Goal: Communication & Community: Answer question/provide support

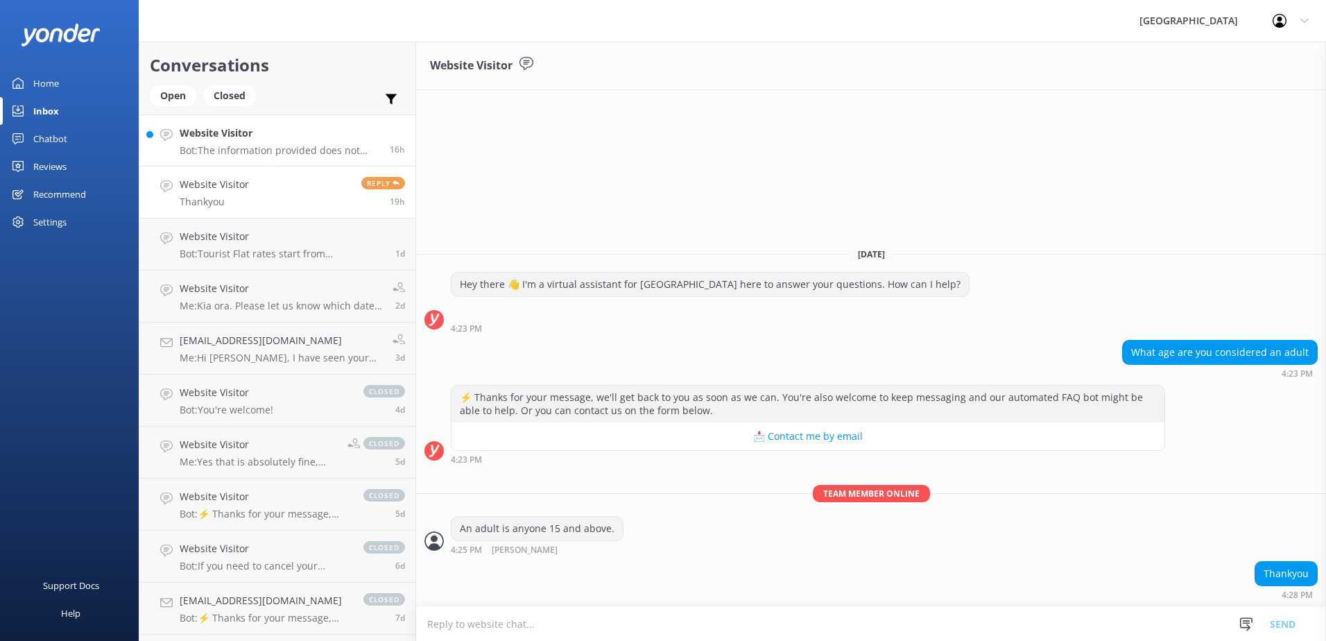
click at [301, 135] on h4 "Website Visitor" at bounding box center [280, 132] width 200 height 15
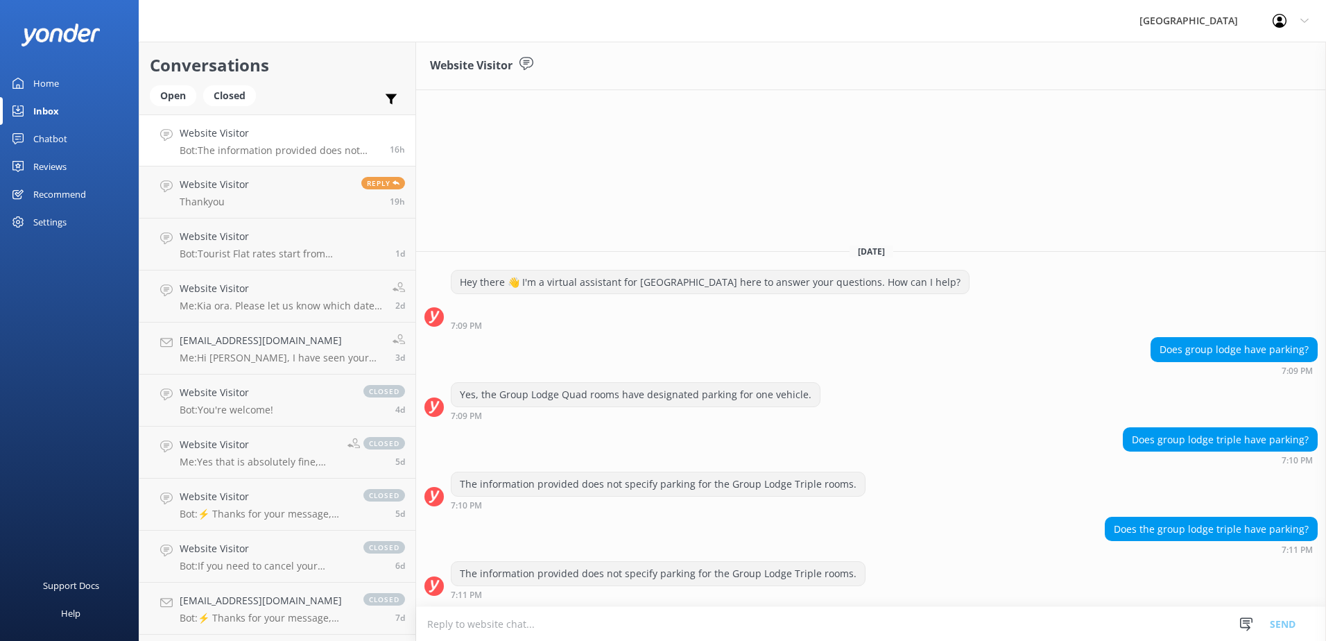
click at [1034, 633] on textarea at bounding box center [871, 624] width 910 height 34
click at [720, 616] on textarea "KIa ora. Yes, if you have a booking for a Group" at bounding box center [871, 623] width 910 height 35
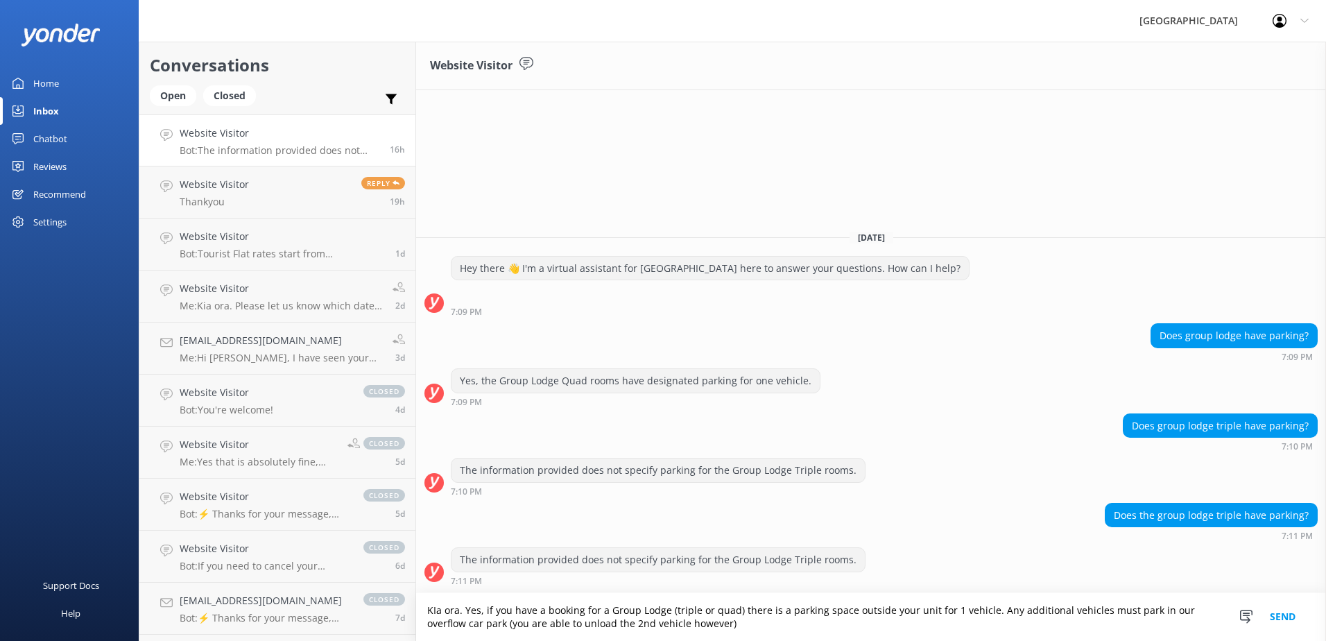
click at [663, 610] on textarea "KIa ora. Yes, if you have a booking for a Group Lodge (triple or quad) there is…" at bounding box center [871, 617] width 910 height 48
click at [768, 632] on textarea "KIa ora. Yes, if you have a booking for a Group Lodge (triple or quad) there is…" at bounding box center [871, 617] width 910 height 48
click at [724, 624] on textarea "KIa ora. Yes, if you have a booking for a Group Lodge (triple or quad) there is…" at bounding box center [871, 617] width 910 height 48
click at [544, 625] on textarea "KIa ora. Yes, if you have a booking for a Group Lodge (triple or quad) there is…" at bounding box center [871, 617] width 910 height 48
click at [546, 625] on textarea "KIa ora. Yes, if you have a booking for a Group Lodge (triple or quad) there is…" at bounding box center [871, 617] width 910 height 48
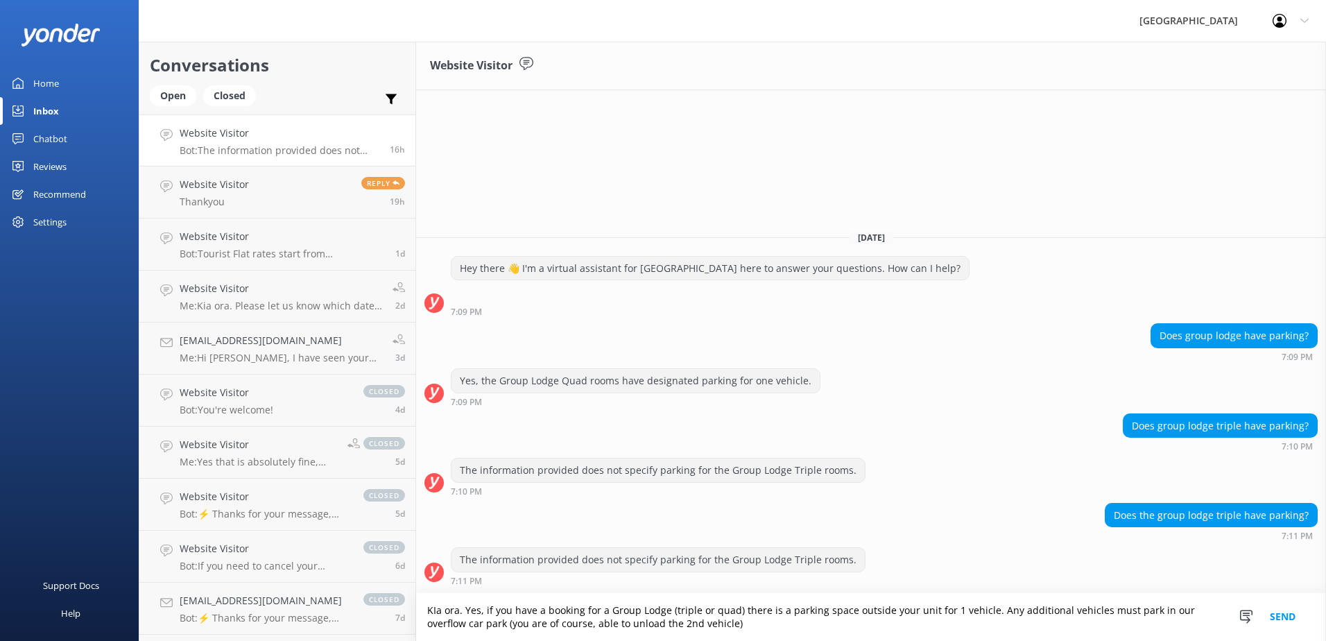
click at [546, 626] on textarea "KIa ora. Yes, if you have a booking for a Group Lodge (triple or quad) there is…" at bounding box center [871, 617] width 910 height 48
click at [834, 625] on textarea "KIa ora. Yes, if you have a booking for a Group Lodge (triple or quad) there is…" at bounding box center [871, 617] width 910 height 48
click at [732, 625] on textarea "KIa ora. Yes, if you have a booking for a Group Lodge (triple or quad) there is…" at bounding box center [871, 617] width 910 height 48
click at [846, 629] on textarea "KIa ora. Yes, if you have a booking for a Group Lodge (triple or quad) there is…" at bounding box center [871, 617] width 910 height 48
type textarea "KIa ora. Yes, if you have a booking for a Group Lodge (triple or quad) there is…"
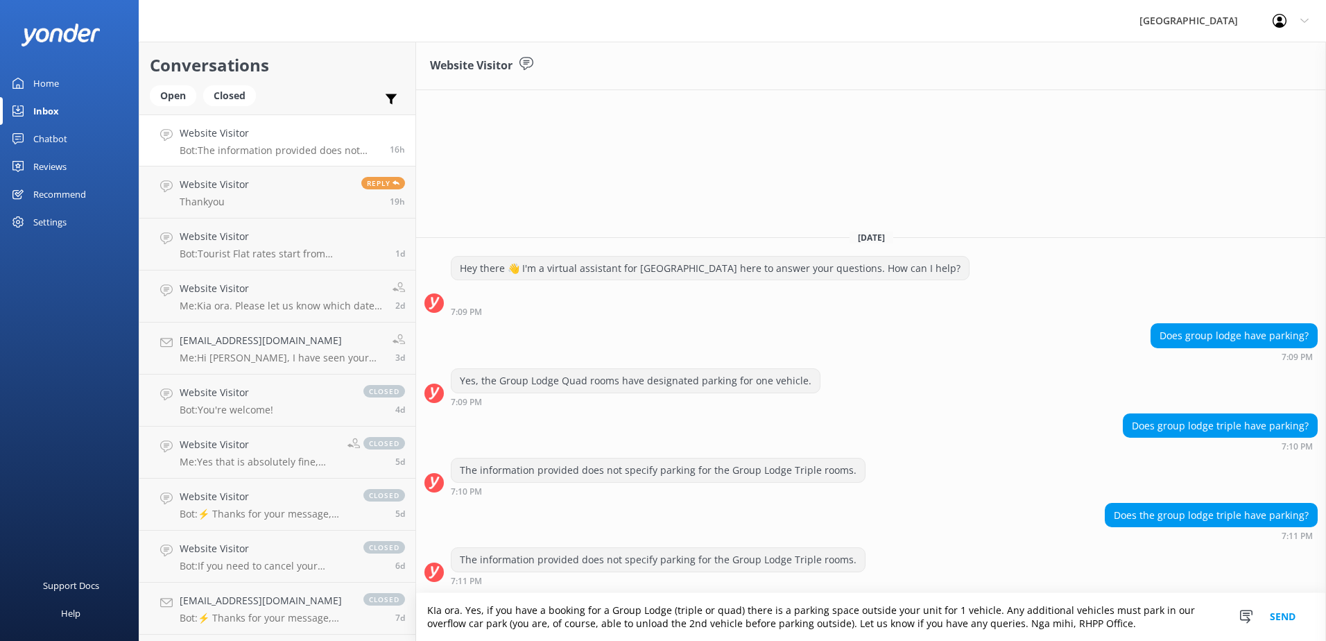
click at [1279, 616] on button "Send" at bounding box center [1282, 617] width 52 height 48
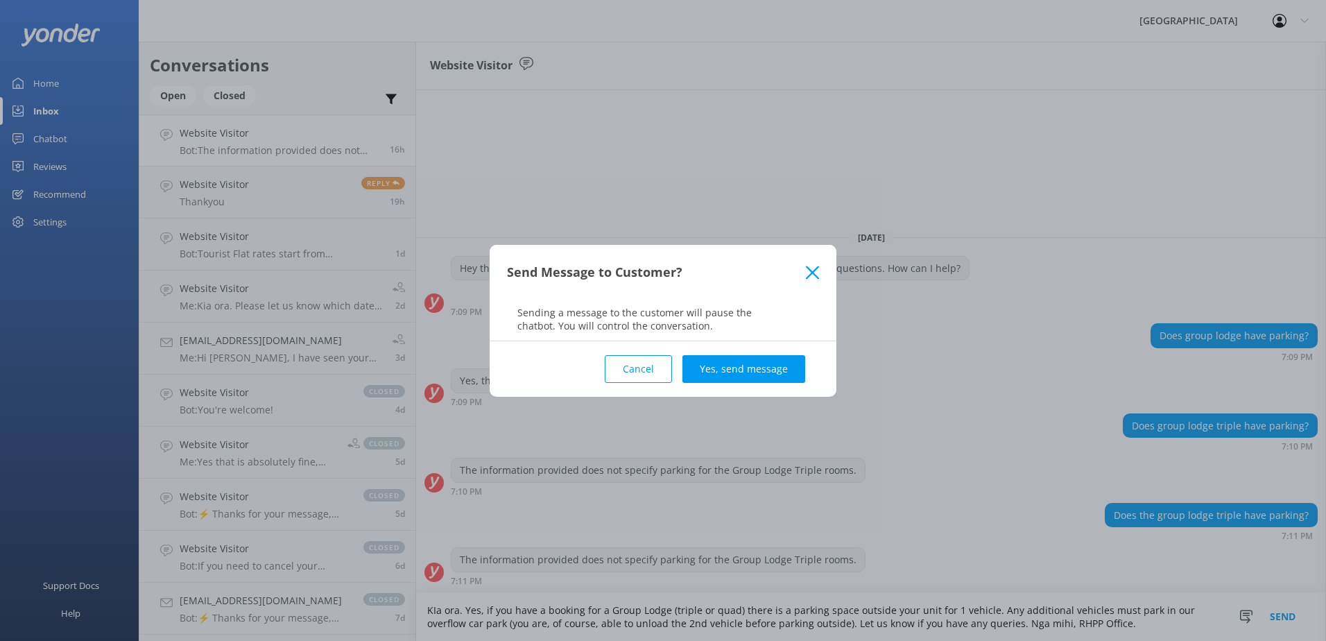
click at [774, 364] on button "Yes, send message" at bounding box center [743, 369] width 123 height 28
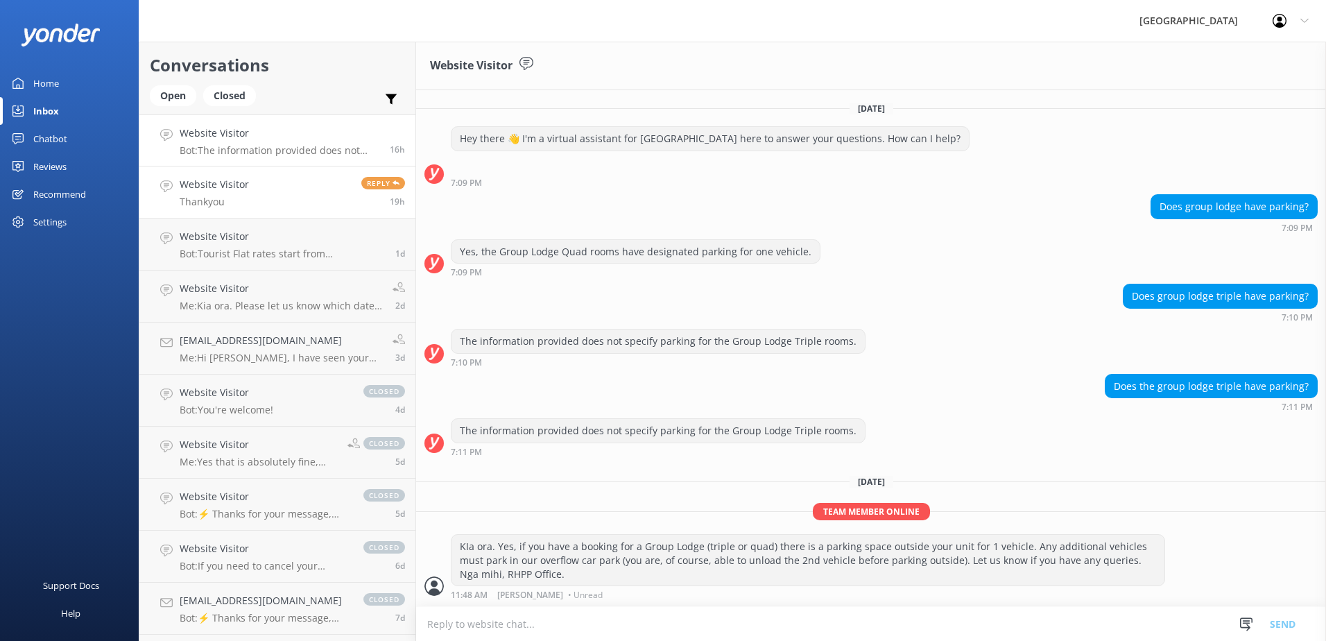
click at [270, 202] on link "Website Visitor Thankyou Reply 19h" at bounding box center [277, 192] width 276 height 52
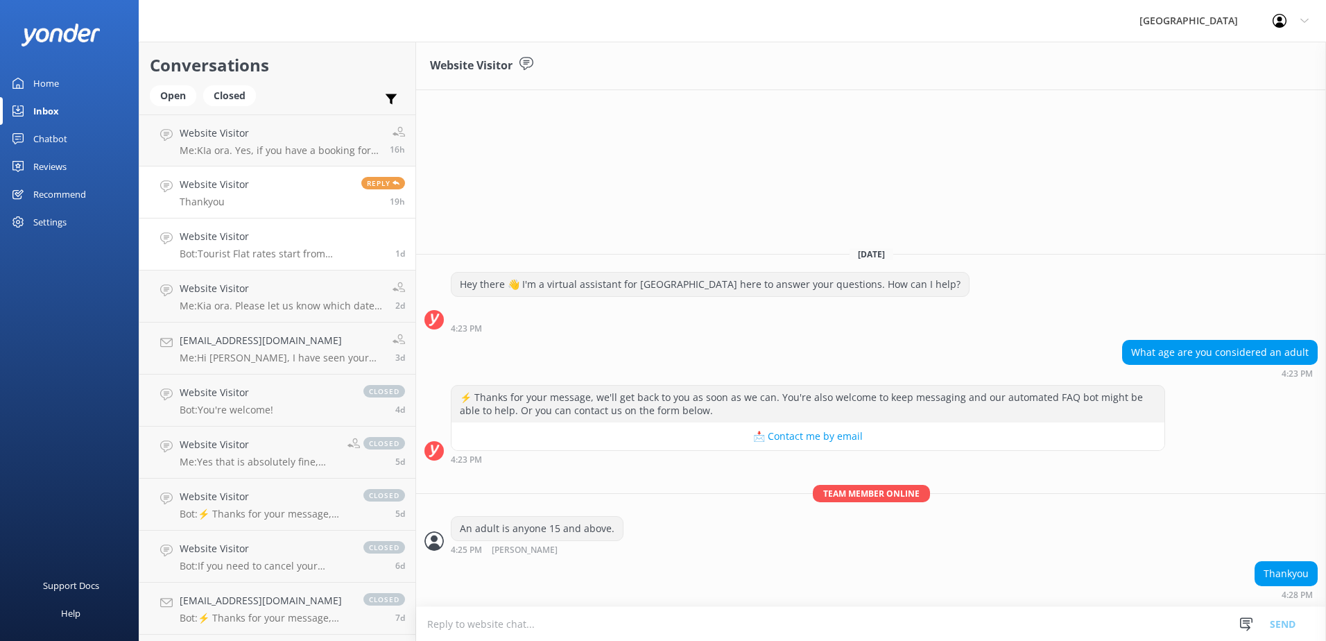
click at [270, 232] on h4 "Website Visitor" at bounding box center [282, 236] width 205 height 15
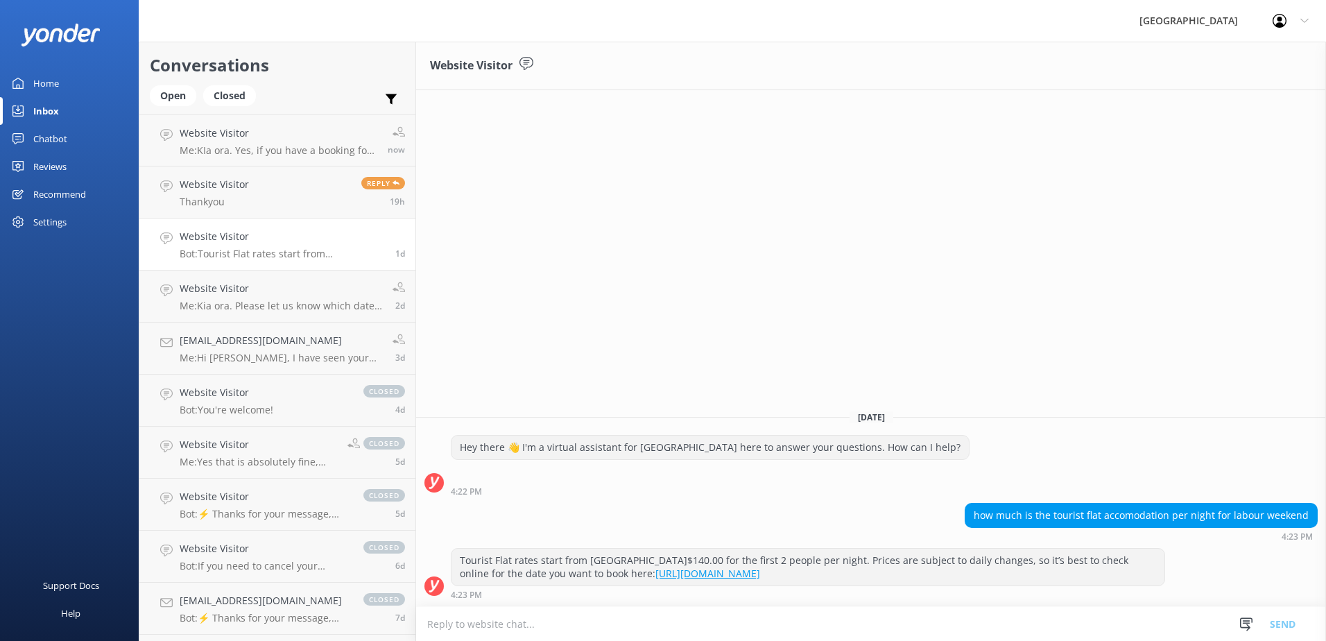
click at [664, 623] on textarea at bounding box center [871, 624] width 910 height 34
click at [845, 624] on textarea "Kia ora. Unfortunately, all 5 of our Tourist Flats are fully booked. Let us kno…" at bounding box center [871, 623] width 910 height 35
type textarea "Kia ora. Unfortunately, all 5 of our Tourist Flats are fully booked. Let us kno…"
click at [1266, 620] on button "Send" at bounding box center [1282, 623] width 52 height 35
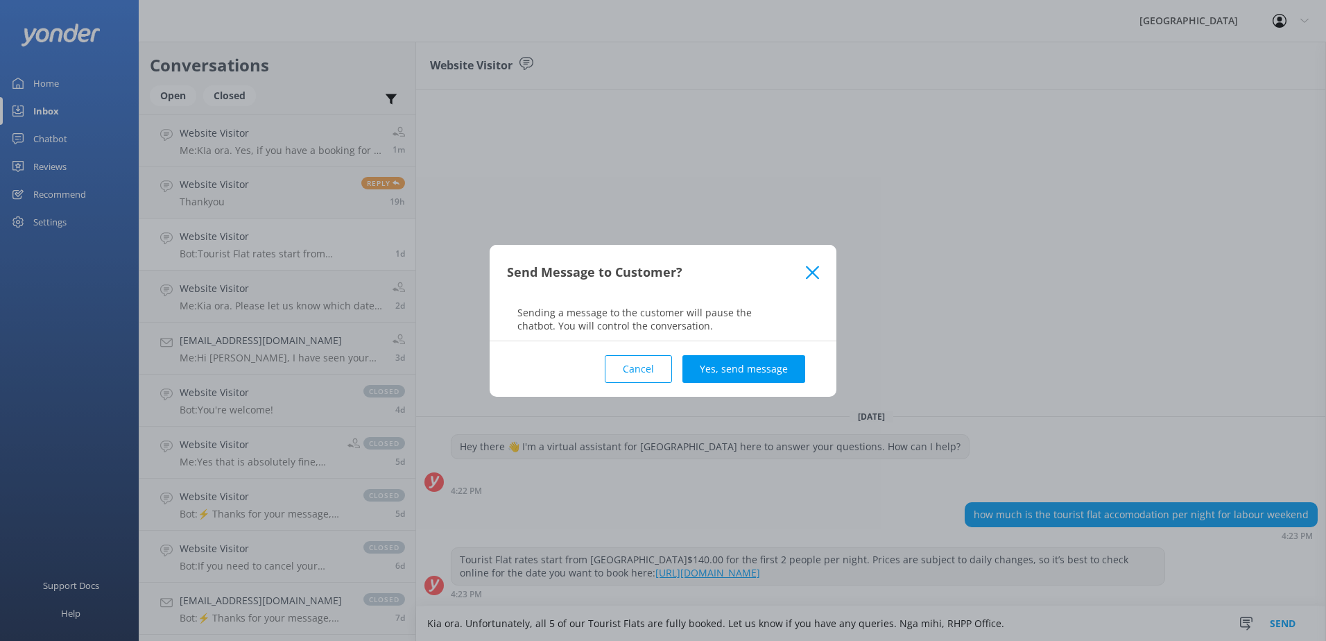
click at [773, 373] on button "Yes, send message" at bounding box center [743, 369] width 123 height 28
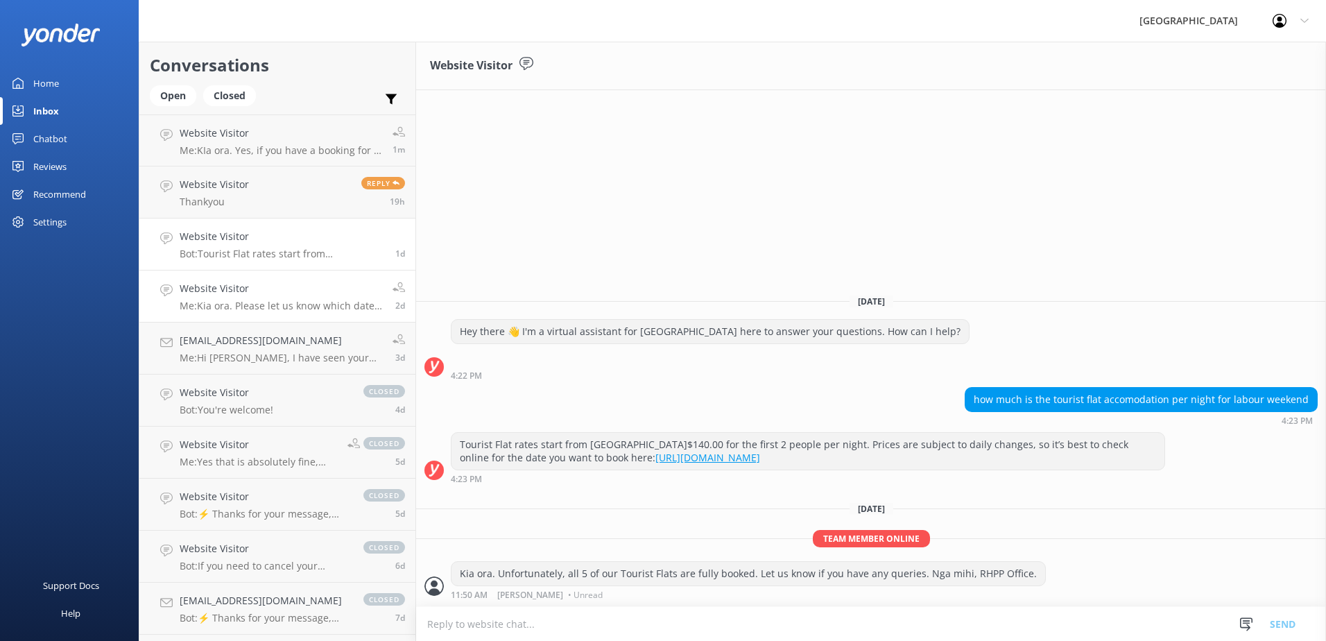
click at [300, 313] on link "Website Visitor Me: Kia ora. Please let us know which dates you are wanting the…" at bounding box center [277, 296] width 276 height 52
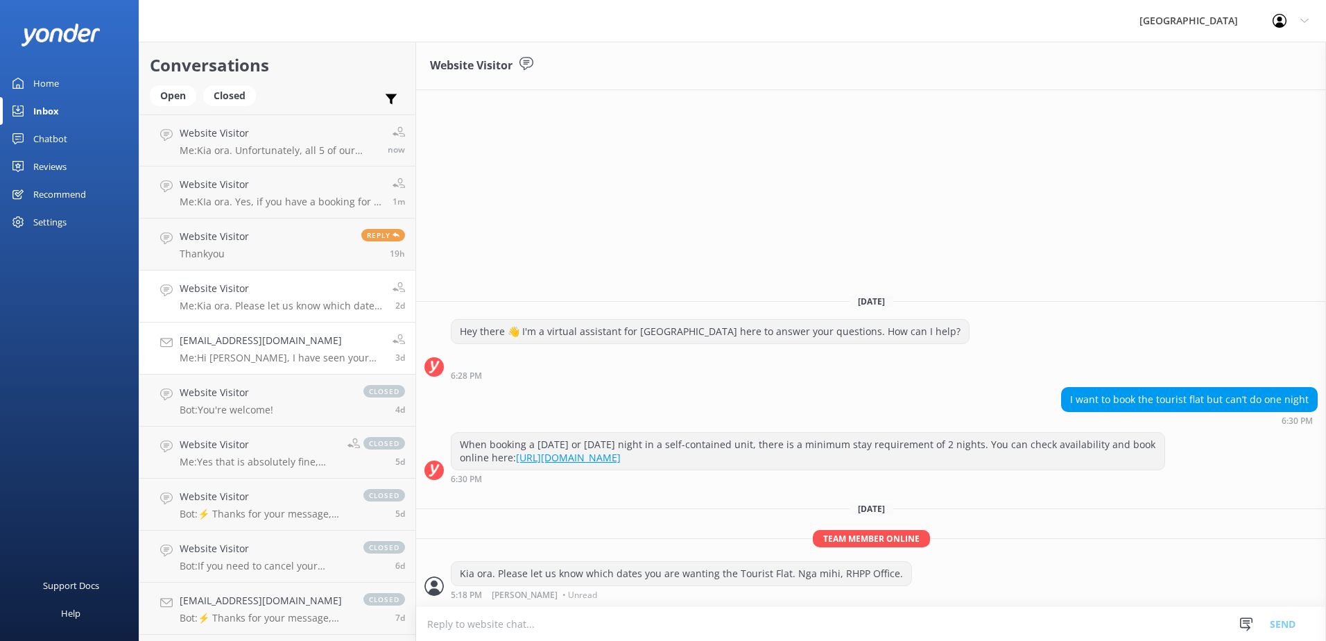
click at [308, 354] on p "Me: Hi Helen, I have seen your bookings you are trying to make for next weekend…" at bounding box center [281, 358] width 202 height 12
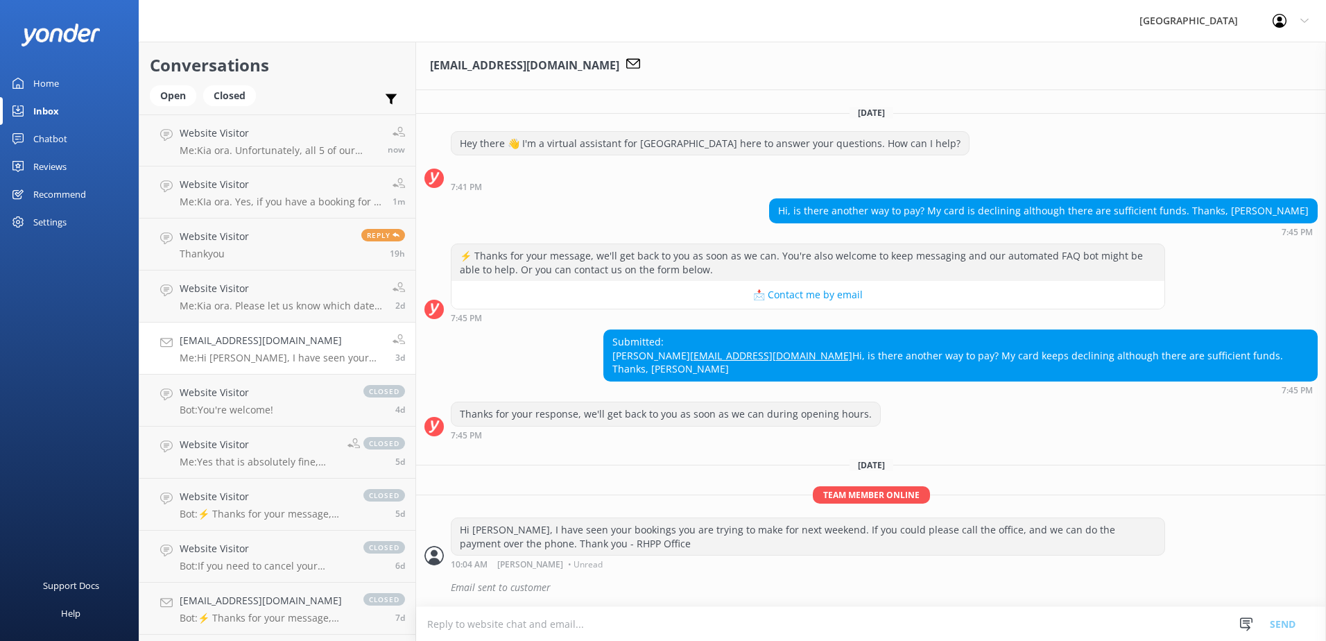
scroll to position [9, 0]
click at [293, 305] on p "Me: Kia ora. Please let us know which dates you are wanting the Tourist Flat. N…" at bounding box center [281, 306] width 202 height 12
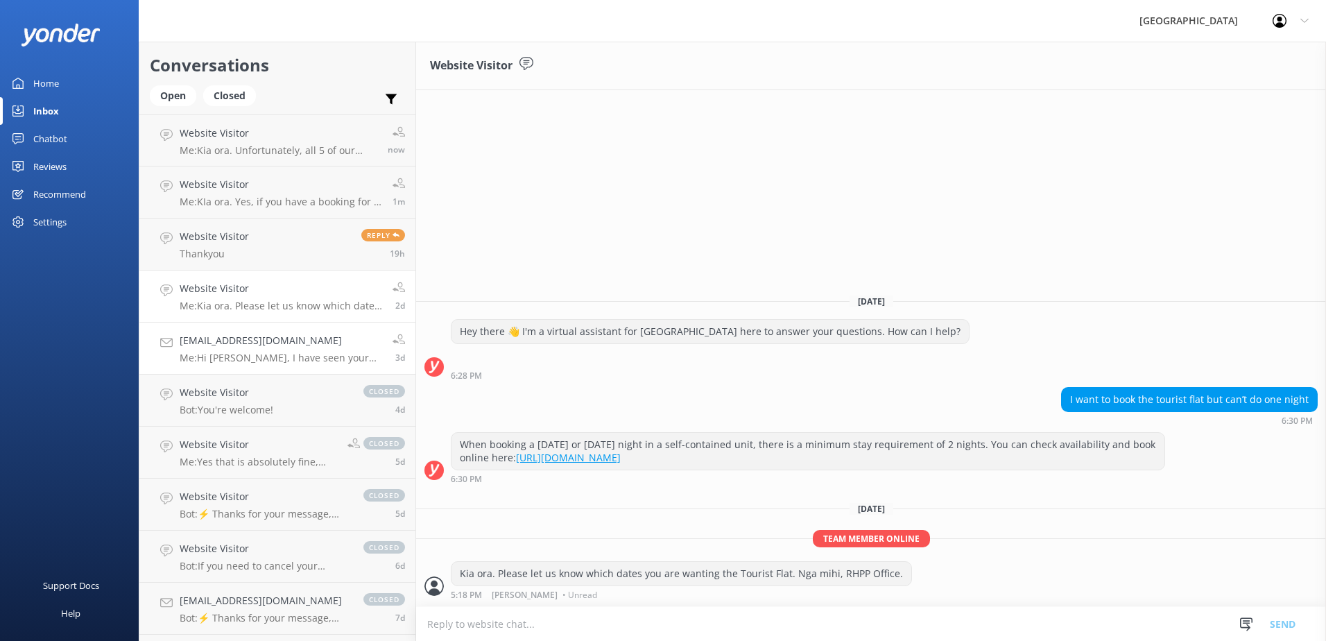
click at [304, 338] on h4 "[EMAIL_ADDRESS][DOMAIN_NAME]" at bounding box center [281, 340] width 202 height 15
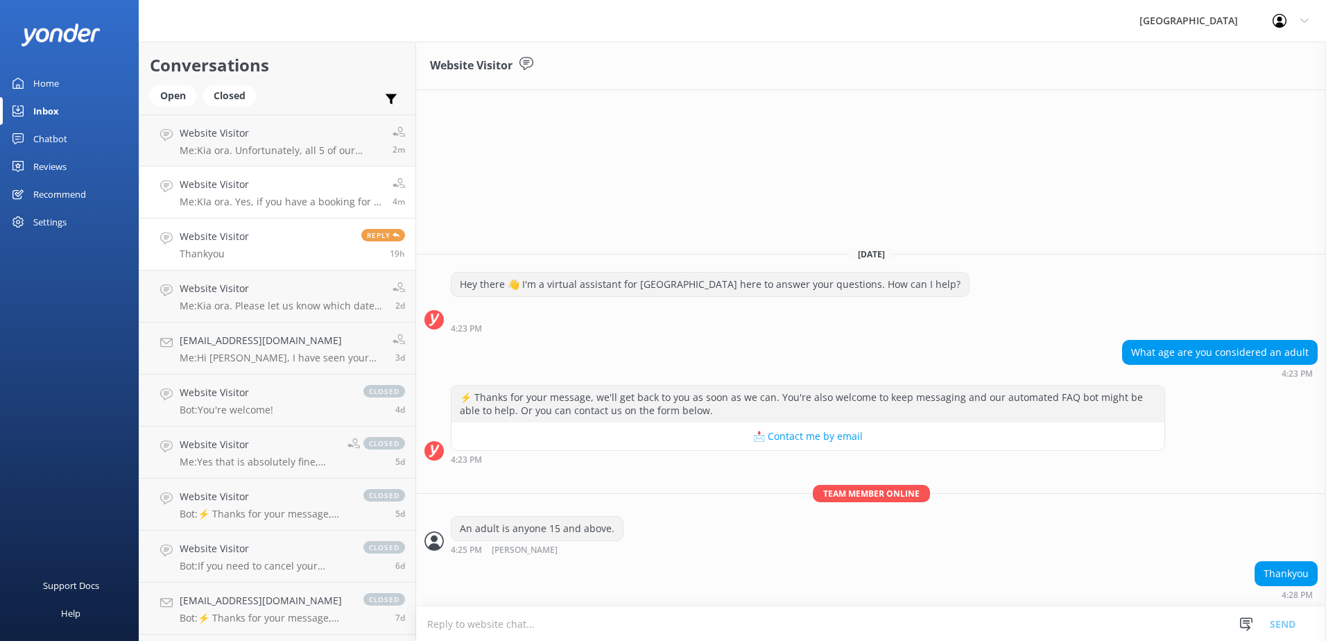
click at [280, 201] on p "Me: KIa ora. Yes, if you have a booking for a Group Lodge (triple or quad) ther…" at bounding box center [281, 202] width 202 height 12
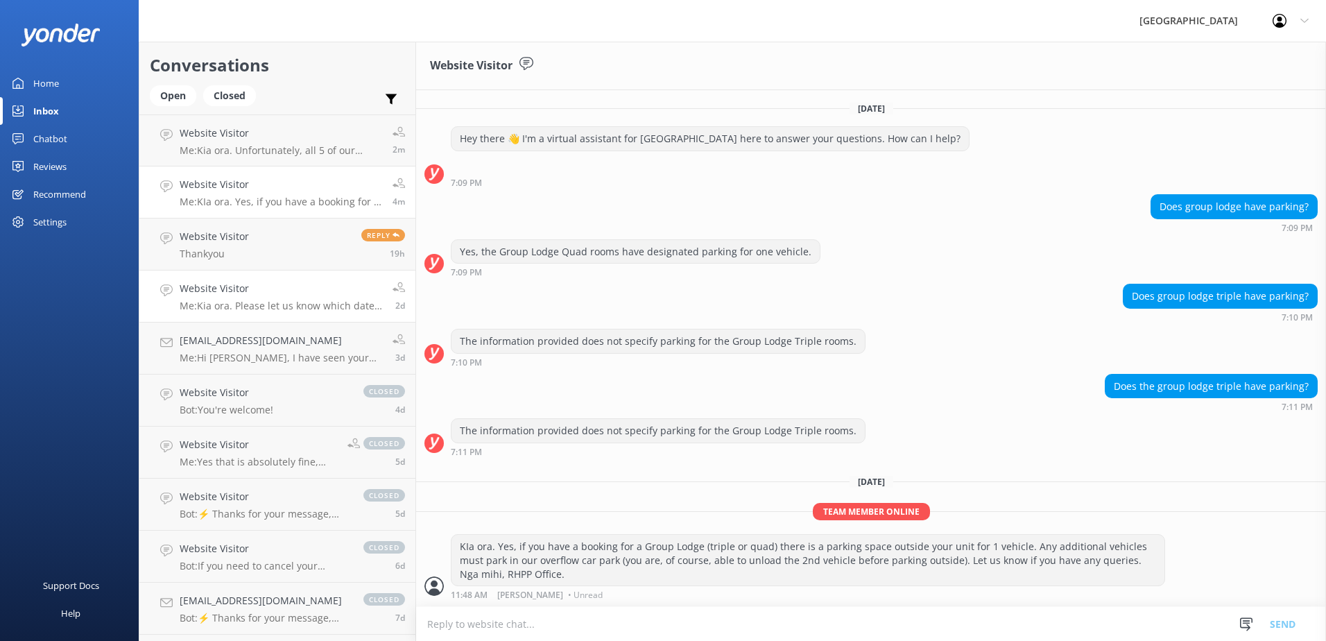
click at [310, 302] on p "Me: Kia ora. Please let us know which dates you are wanting the Tourist Flat. N…" at bounding box center [281, 306] width 202 height 12
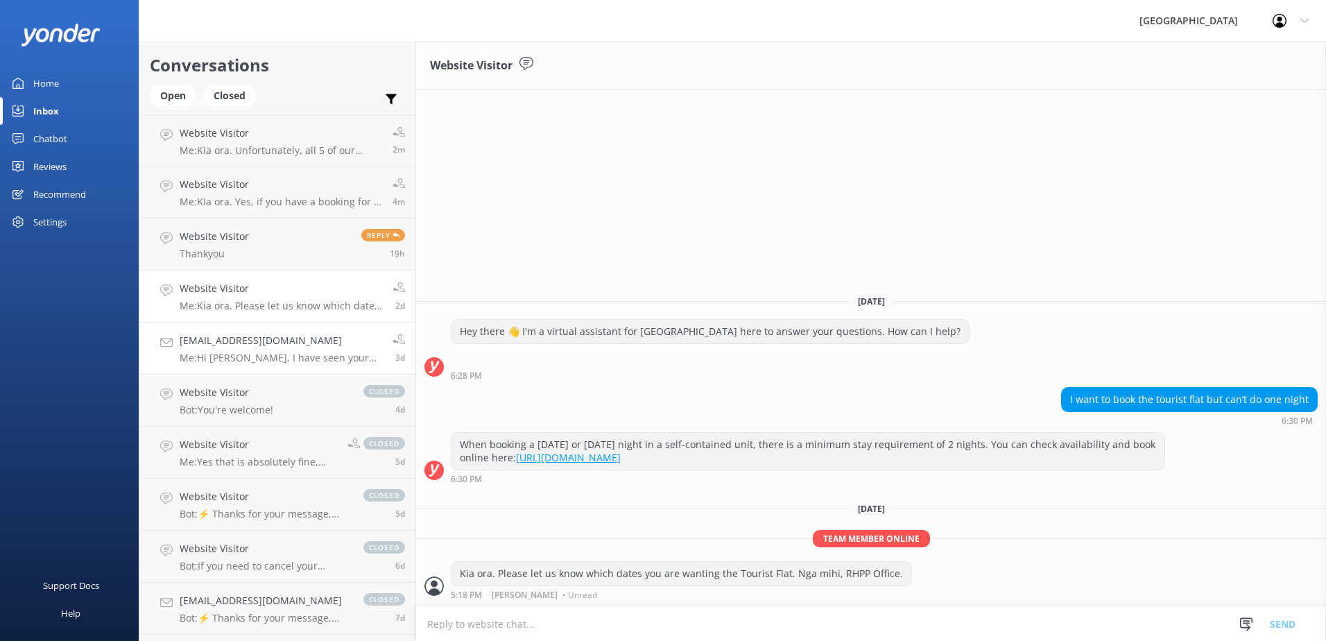
click at [320, 345] on h4 "[EMAIL_ADDRESS][DOMAIN_NAME]" at bounding box center [281, 340] width 202 height 15
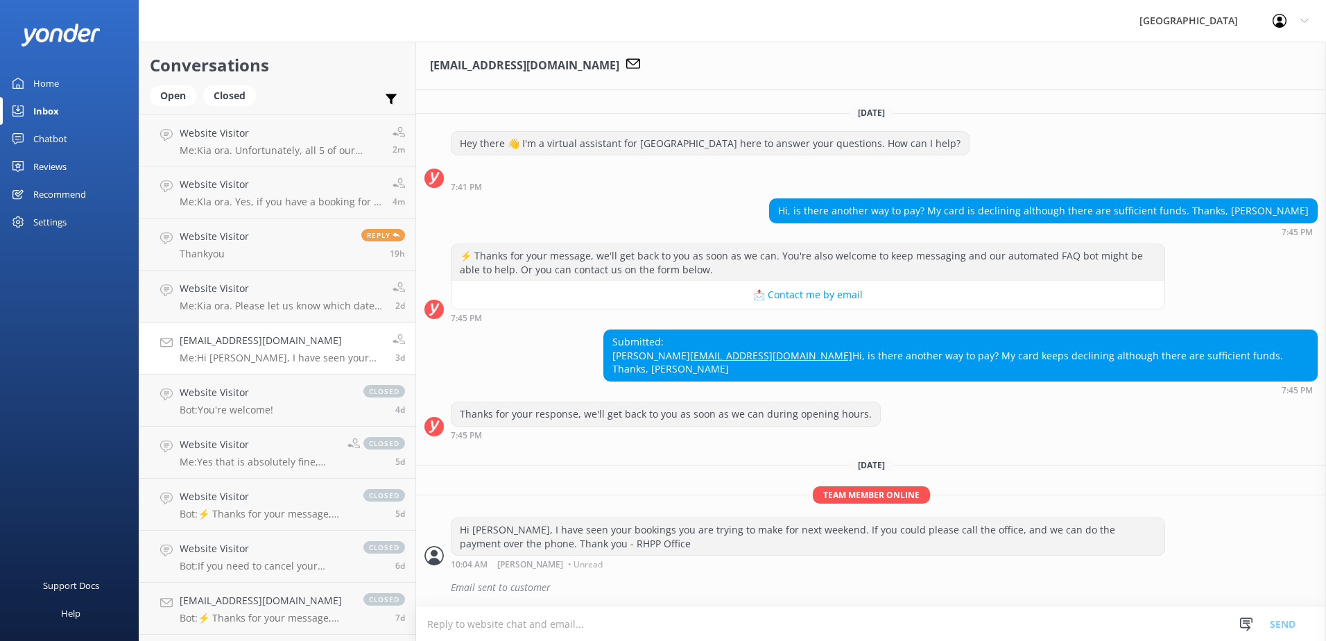
scroll to position [9, 0]
